Goal: Task Accomplishment & Management: Use online tool/utility

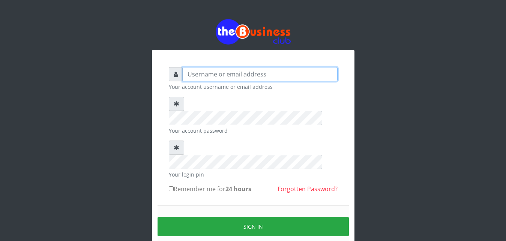
click at [275, 72] on input "text" at bounding box center [260, 74] width 155 height 14
type input "Ifytex"
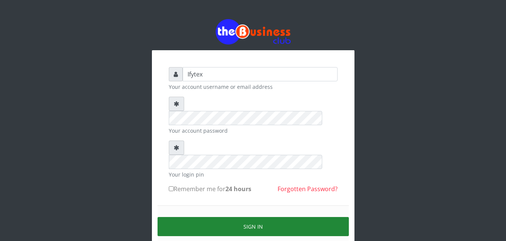
click at [225, 217] on button "Sign in" at bounding box center [253, 226] width 191 height 19
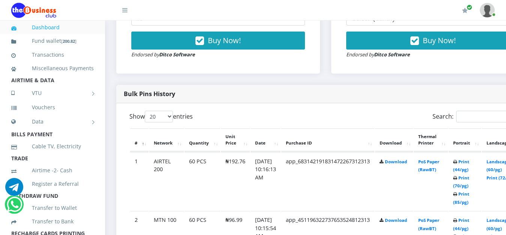
scroll to position [325, 0]
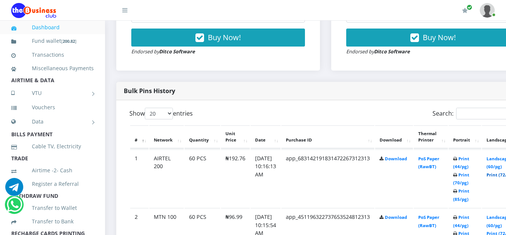
click at [502, 172] on link "Print (72/pg)" at bounding box center [500, 175] width 27 height 6
click at [499, 172] on link "Print (72/pg)" at bounding box center [500, 175] width 27 height 6
click at [504, 172] on link "Print (72/pg)" at bounding box center [500, 175] width 27 height 6
click at [502, 172] on link "Print (72/pg)" at bounding box center [500, 175] width 27 height 6
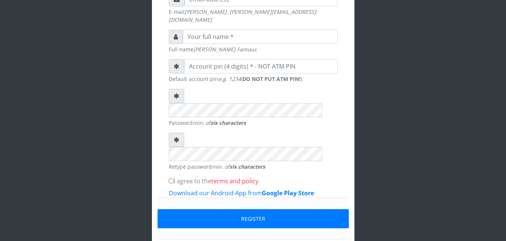
scroll to position [240, 0]
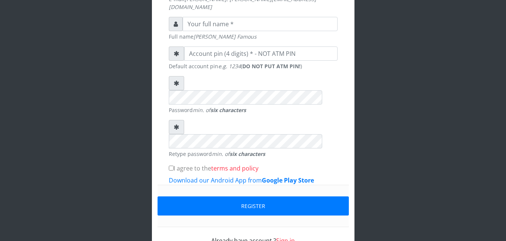
click at [281, 237] on link "Sign in" at bounding box center [285, 241] width 19 height 8
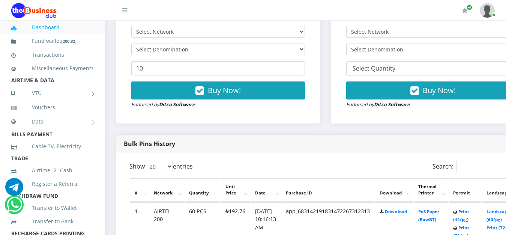
scroll to position [287, 0]
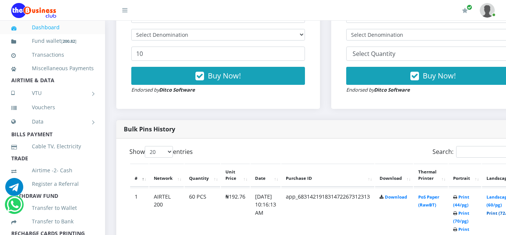
click at [503, 210] on link "Print (72/pg)" at bounding box center [500, 213] width 27 height 6
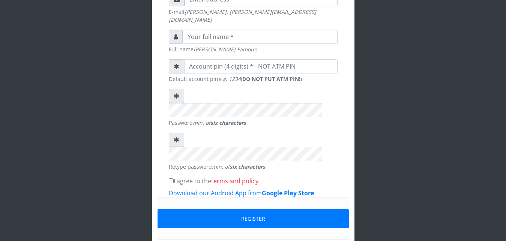
scroll to position [240, 0]
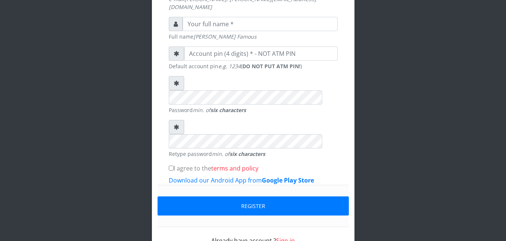
click at [288, 237] on link "Sign in" at bounding box center [285, 241] width 19 height 8
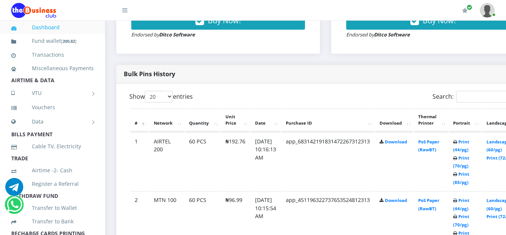
scroll to position [344, 0]
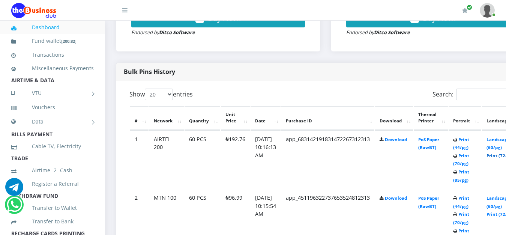
click at [502, 153] on link "Print (72/pg)" at bounding box center [500, 156] width 27 height 6
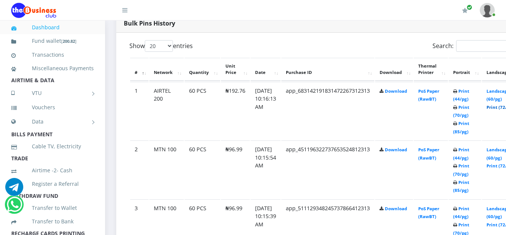
scroll to position [402, 0]
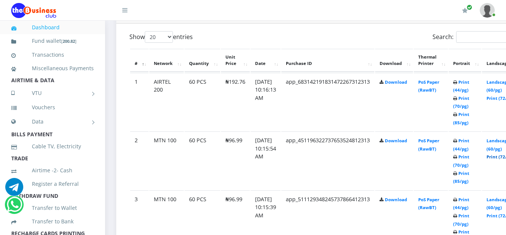
click at [499, 154] on link "Print (72/pg)" at bounding box center [500, 157] width 27 height 6
click at [501, 95] on link "Print (72/pg)" at bounding box center [500, 98] width 27 height 6
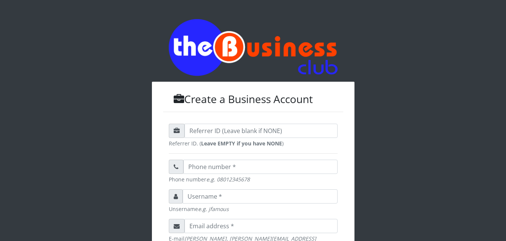
scroll to position [240, 0]
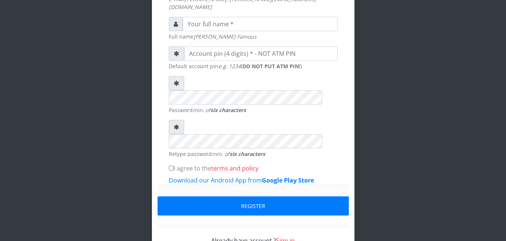
click at [283, 237] on link "Sign in" at bounding box center [285, 241] width 19 height 8
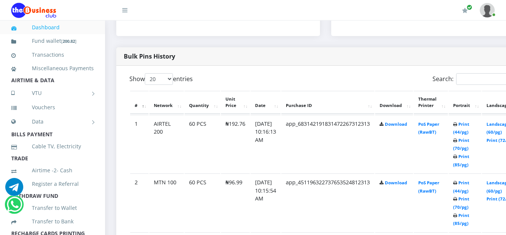
scroll to position [364, 0]
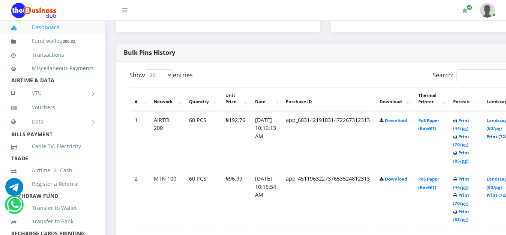
click at [502, 134] on link "Print (72/pg)" at bounding box center [500, 137] width 27 height 6
click at [501, 192] on link "Print (72/pg)" at bounding box center [500, 195] width 27 height 6
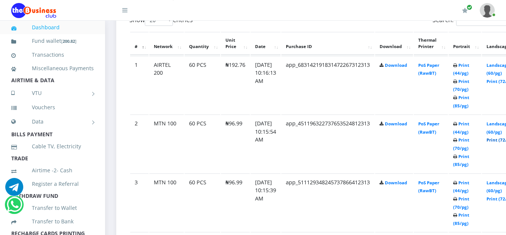
scroll to position [440, 0]
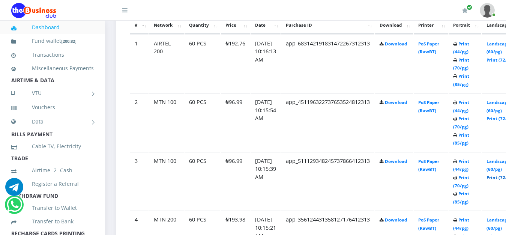
click at [500, 174] on link "Print (72/pg)" at bounding box center [500, 177] width 27 height 6
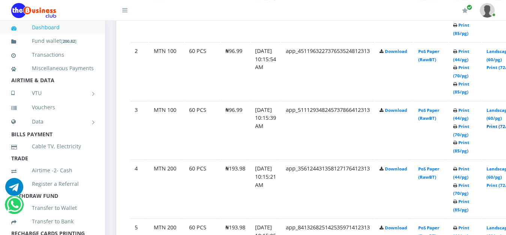
scroll to position [517, 0]
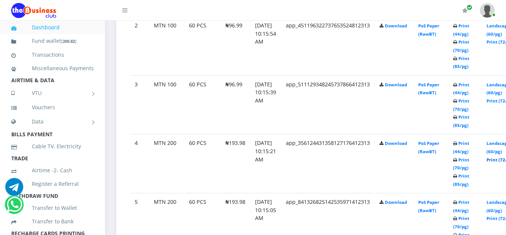
click at [500, 157] on link "Print (72/pg)" at bounding box center [500, 160] width 27 height 6
click at [504, 215] on link "Print (72/pg)" at bounding box center [500, 218] width 27 height 6
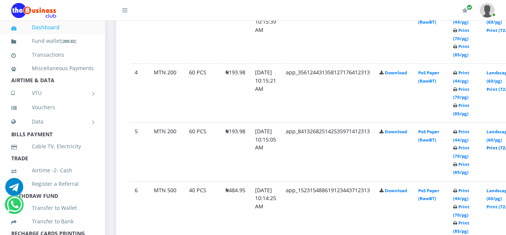
scroll to position [593, 0]
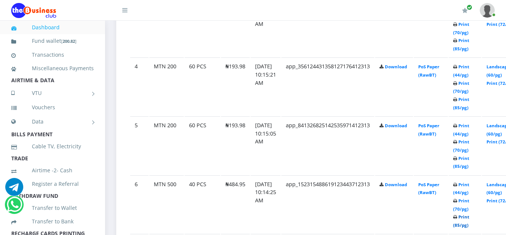
click at [469, 214] on link "Print (85/pg)" at bounding box center [461, 221] width 16 height 14
